Goal: Information Seeking & Learning: Learn about a topic

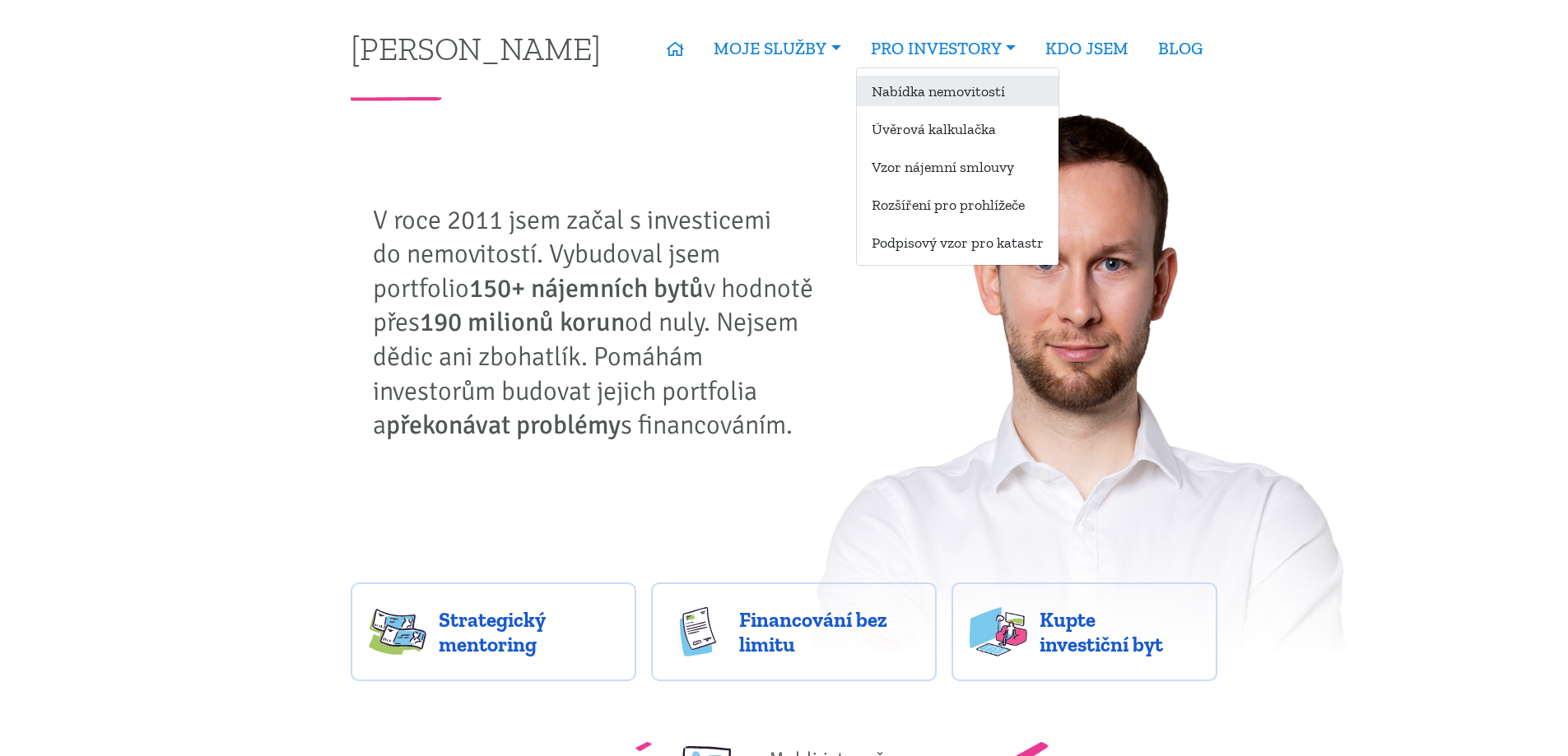
click at [932, 104] on link "Nabídka nemovitostí" at bounding box center [958, 91] width 202 height 31
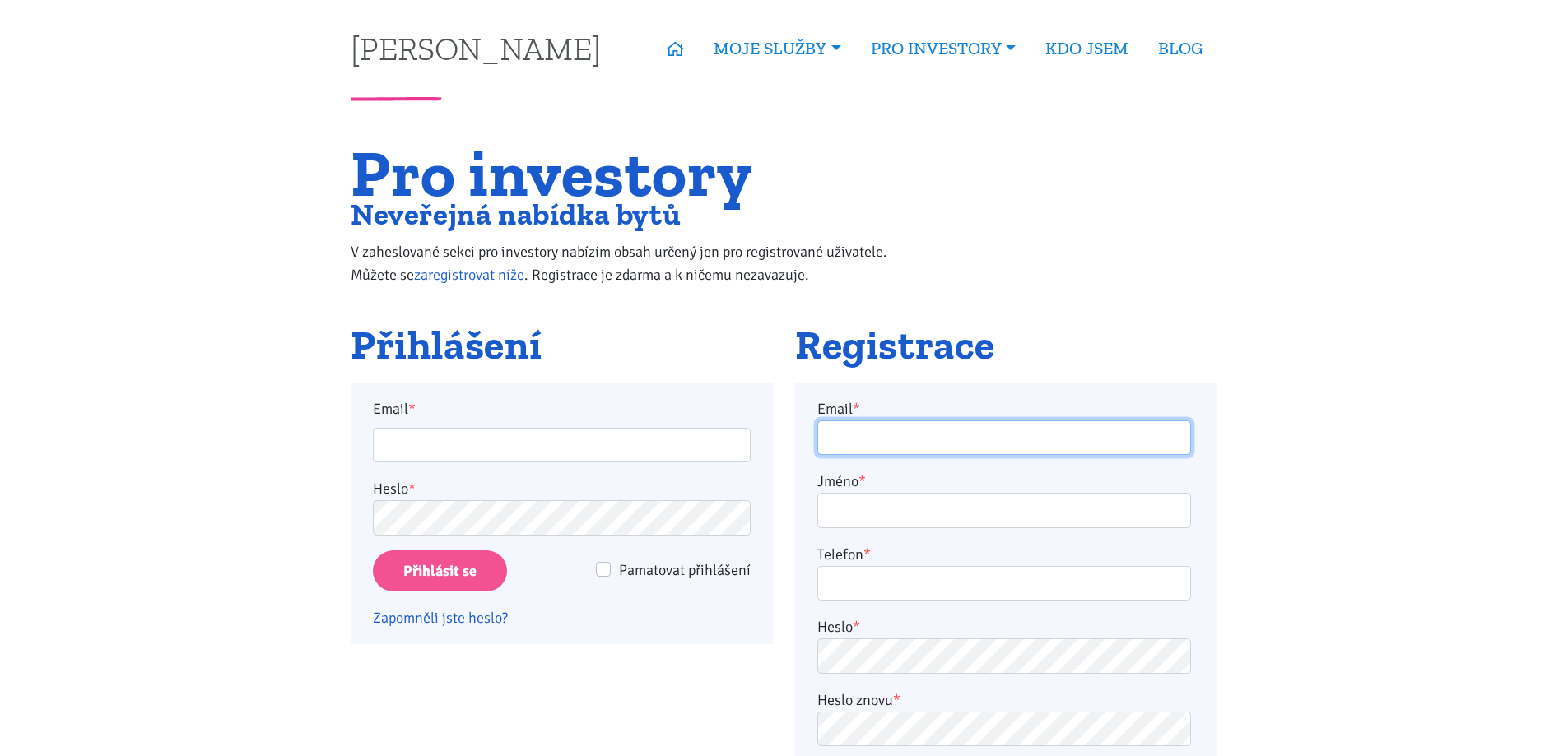
type input "[PERSON_NAME][EMAIL_ADDRESS][DOMAIN_NAME]"
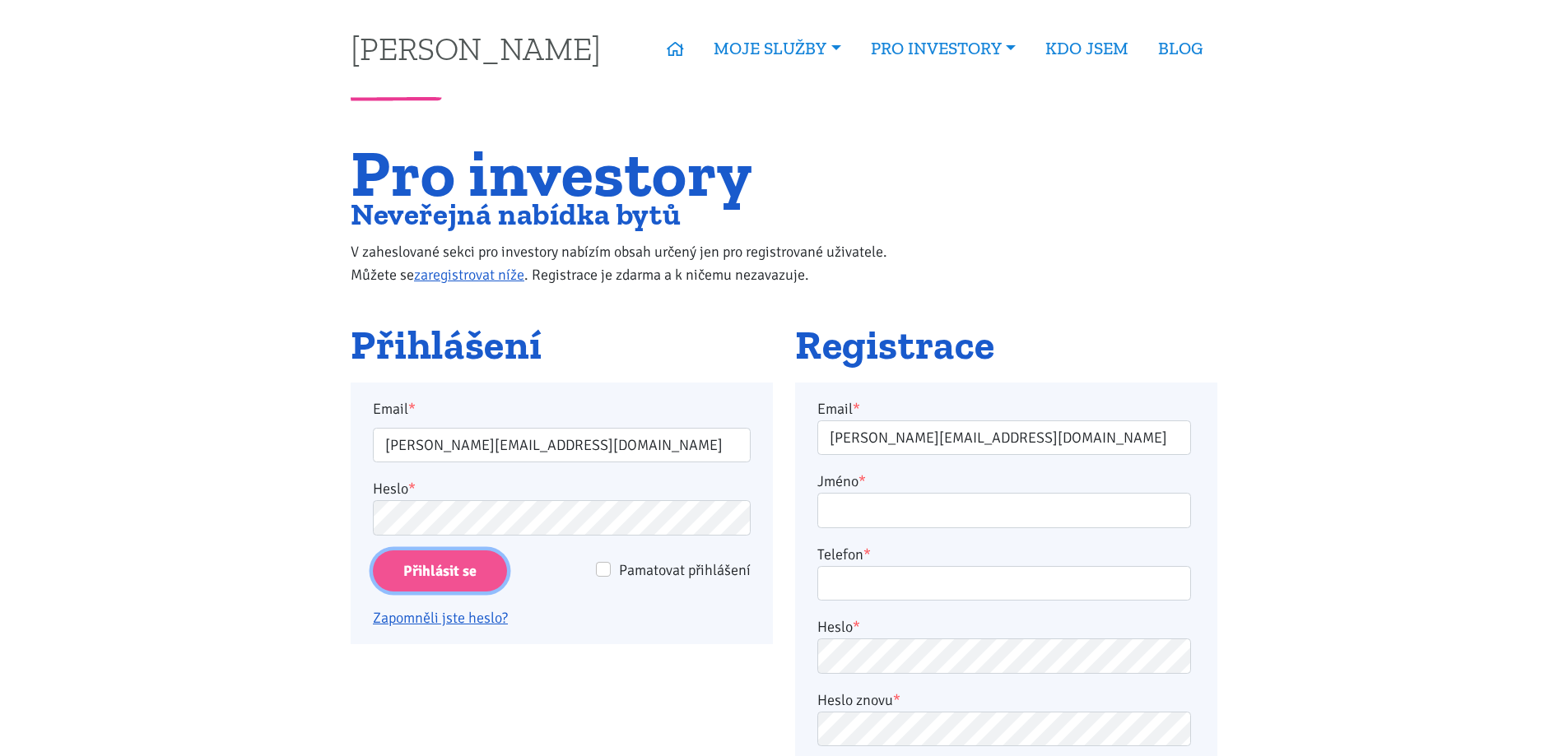
click at [431, 574] on input "Přihlásit se" at bounding box center [440, 571] width 134 height 42
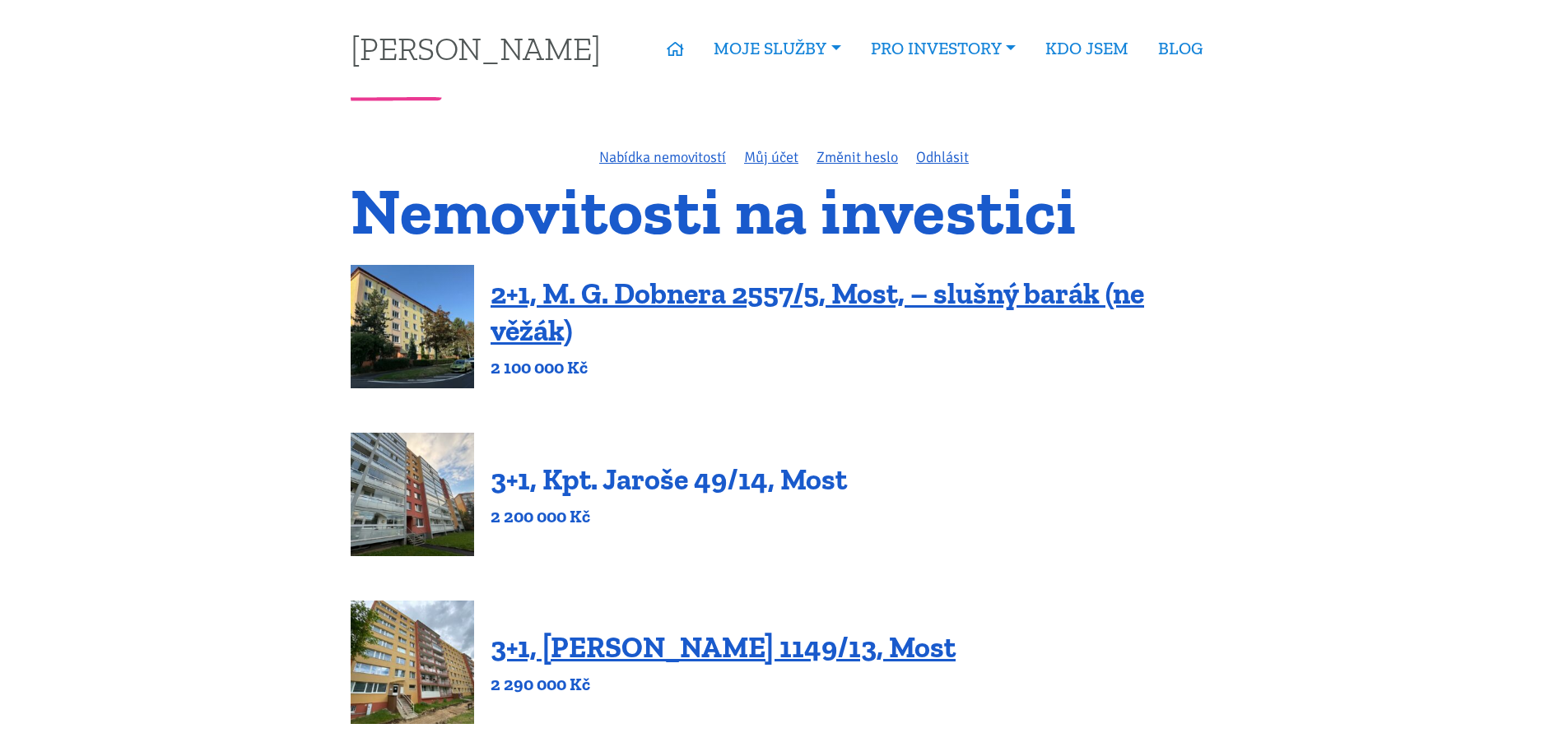
click at [624, 474] on link "3+1, Kpt. Jaroše 49/14, Most" at bounding box center [668, 478] width 356 height 35
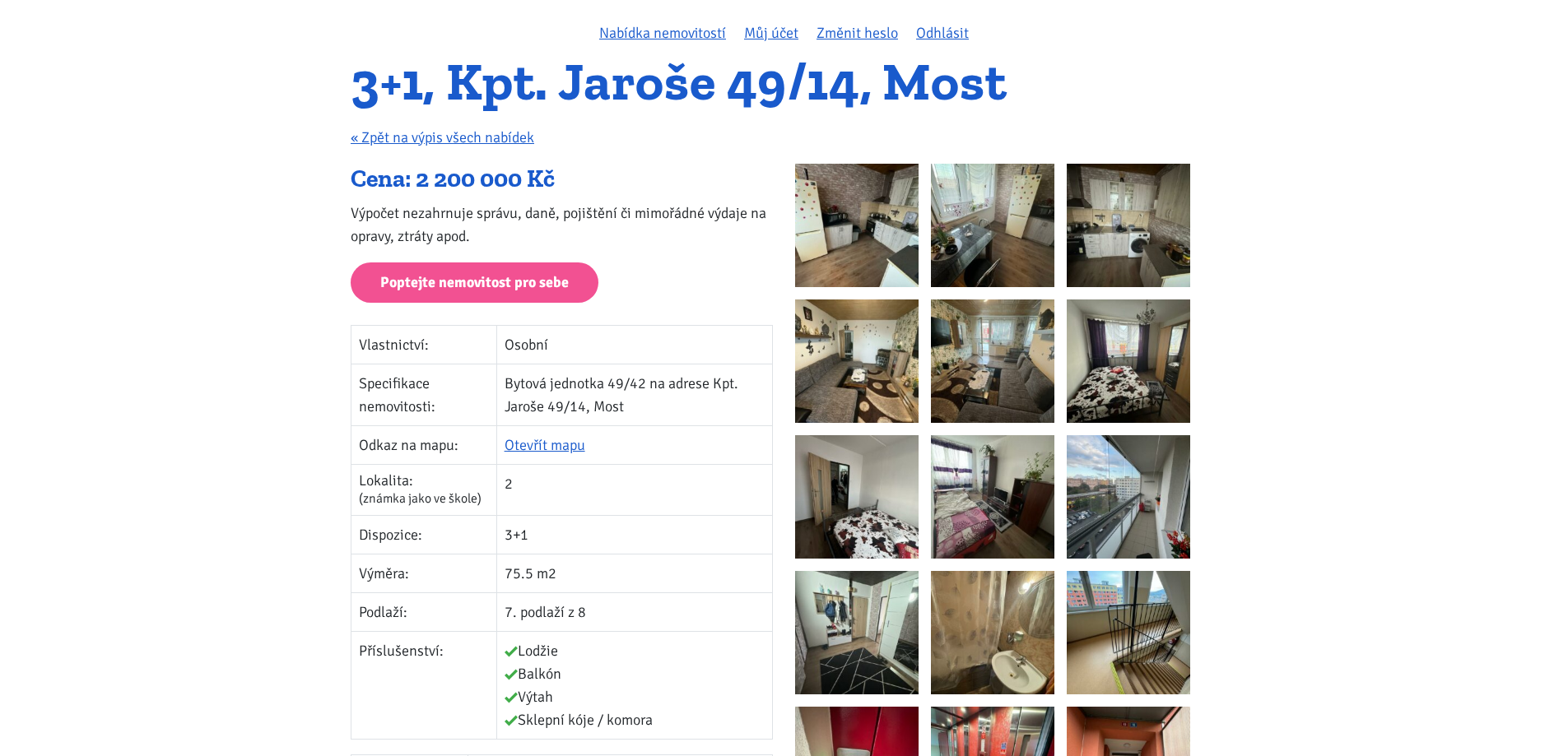
scroll to position [83, 0]
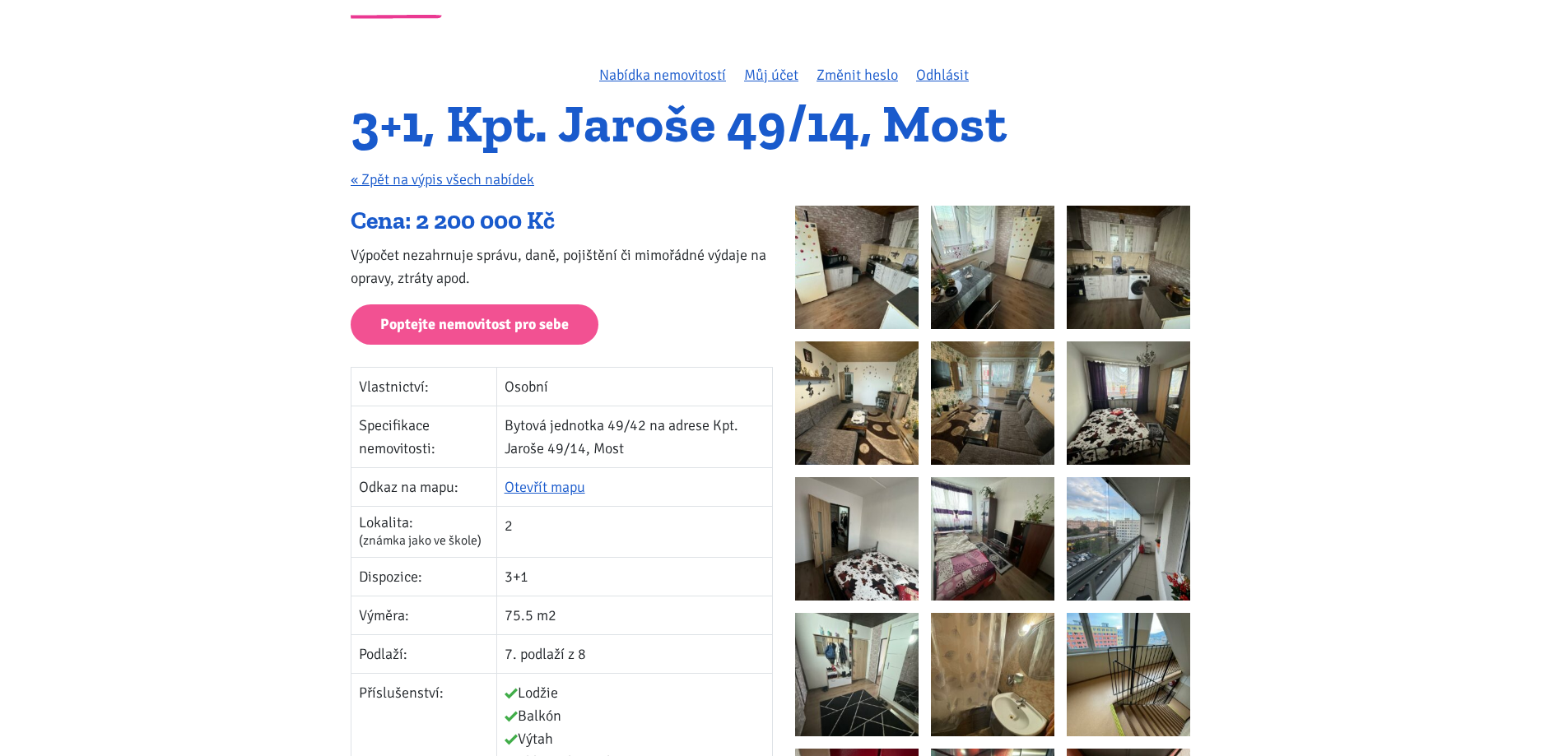
click at [863, 288] on img at bounding box center [857, 268] width 123 height 123
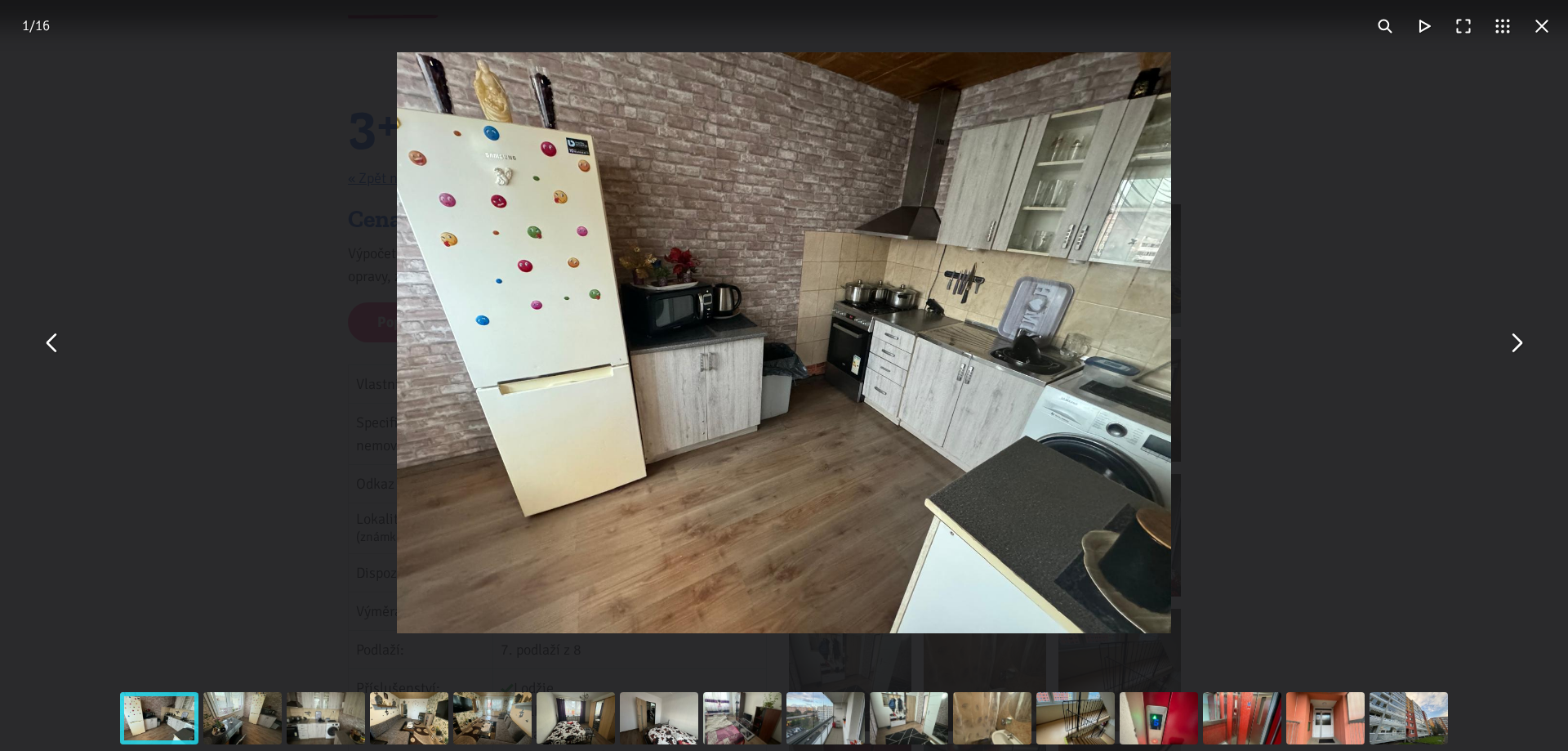
click at [1208, 389] on div "You can close this modal content with the ESC key" at bounding box center [784, 343] width 1568 height 685
